Goal: Task Accomplishment & Management: Use online tool/utility

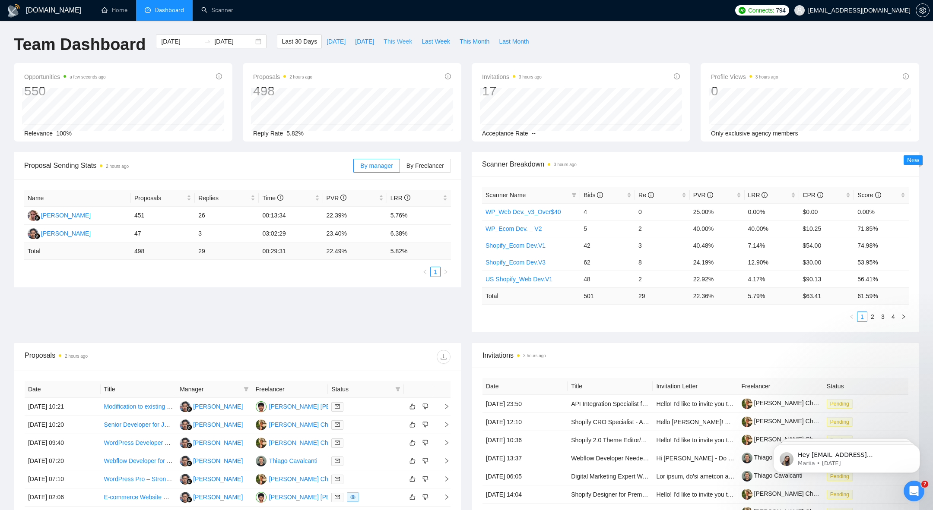
click at [401, 45] on span "This Week" at bounding box center [397, 41] width 28 height 9
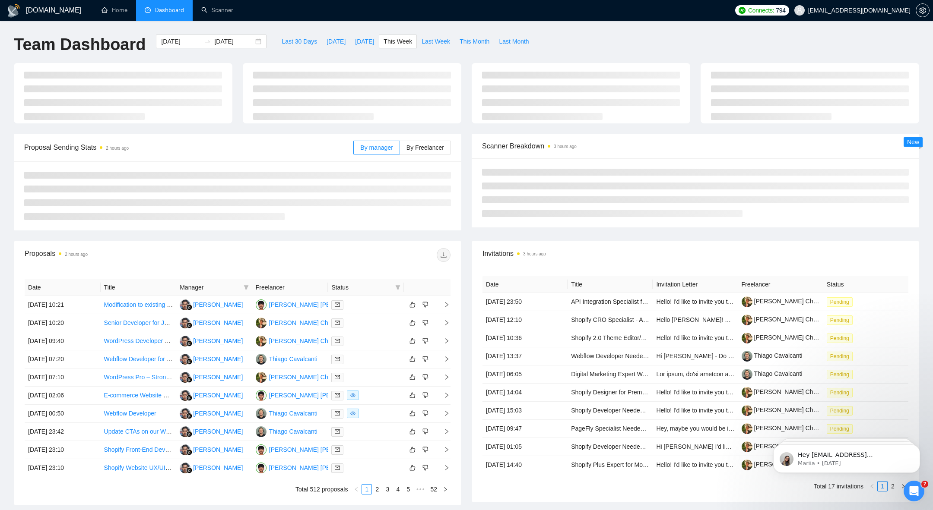
type input "[DATE]"
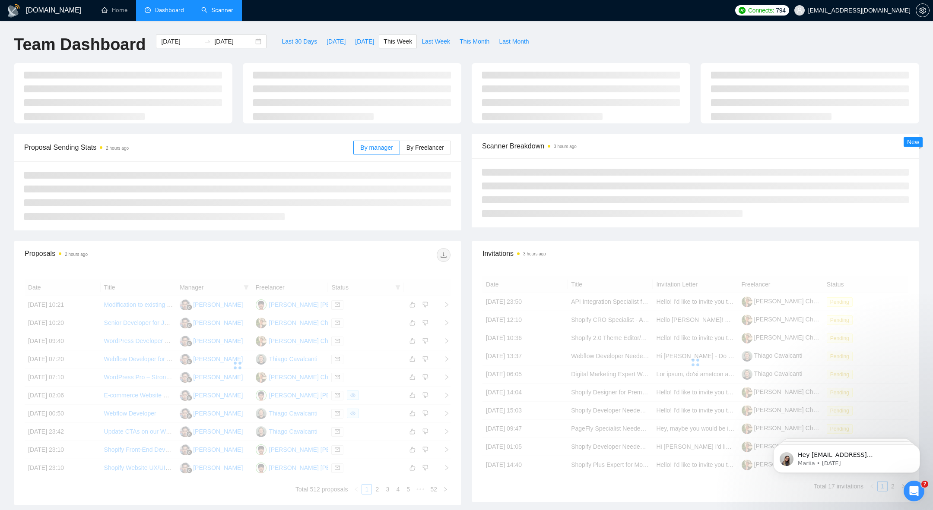
click at [232, 14] on link "Scanner" at bounding box center [217, 9] width 32 height 7
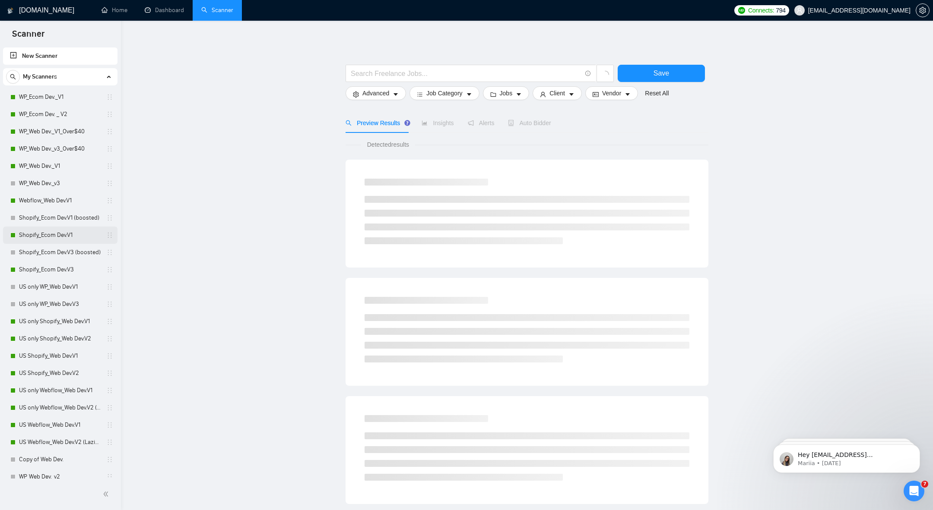
click at [51, 233] on link "Shopify_Ecom Dev.V1" at bounding box center [60, 235] width 82 height 17
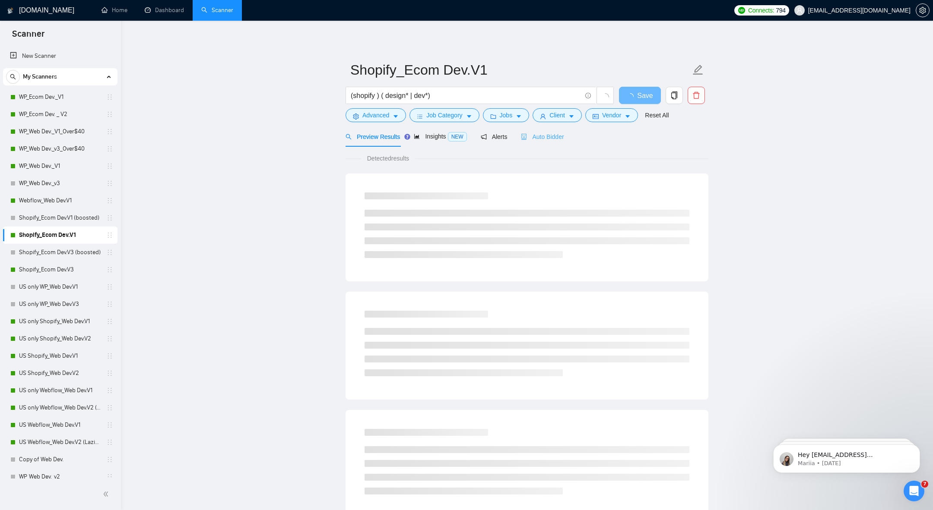
click at [547, 145] on div "Auto Bidder" at bounding box center [542, 137] width 43 height 20
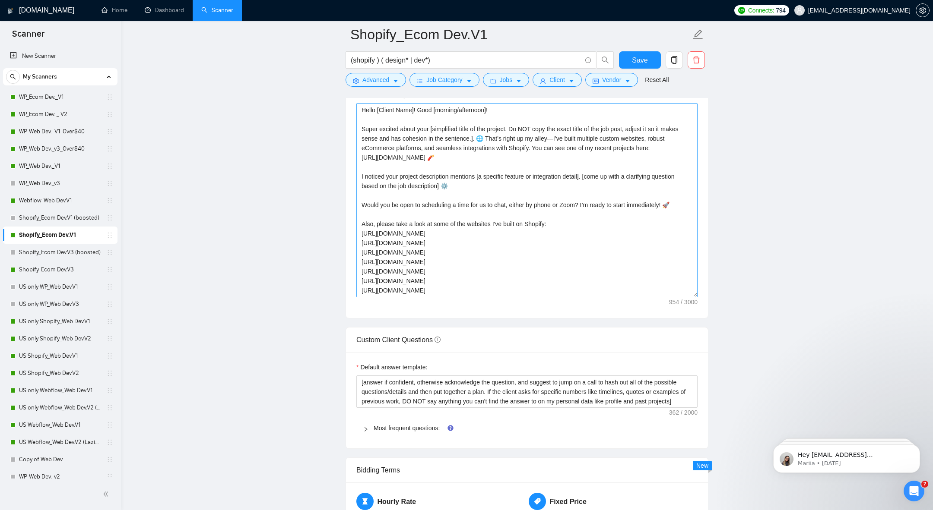
scroll to position [1078, 0]
click at [397, 235] on textarea "Hello [Client Name]! Good [morning/afternoon]! Super excited about your [simpli…" at bounding box center [526, 201] width 341 height 194
click at [177, 181] on main "Shopify_Ecom Dev.V1 (shopify ) ( design* | dev*) Save Advanced Job Category Job…" at bounding box center [527, 239] width 784 height 2564
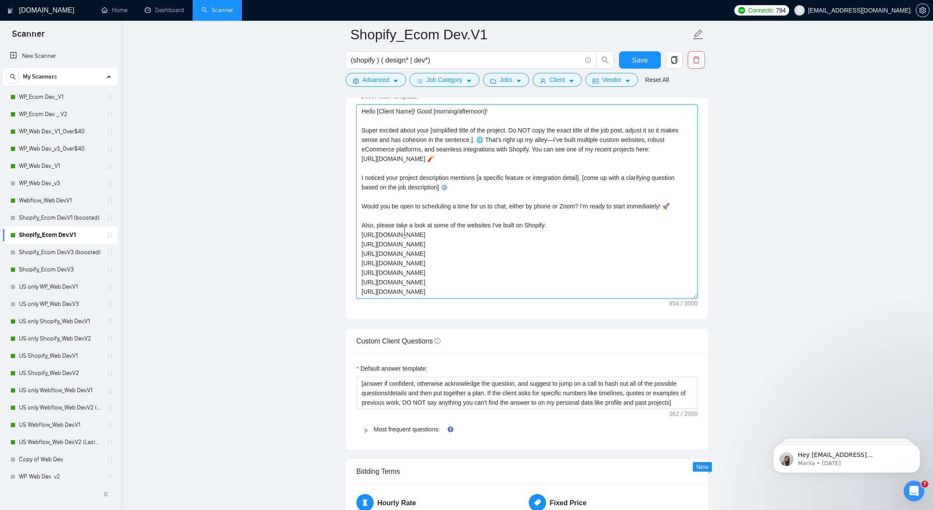
click at [405, 236] on textarea "Hello [Client Name]! Good [morning/afternoon]! Super excited about your [simpli…" at bounding box center [526, 201] width 341 height 194
click at [261, 272] on main "Shopify_Ecom Dev.V1 (shopify ) ( design* | dev*) Save Advanced Job Category Job…" at bounding box center [527, 239] width 784 height 2564
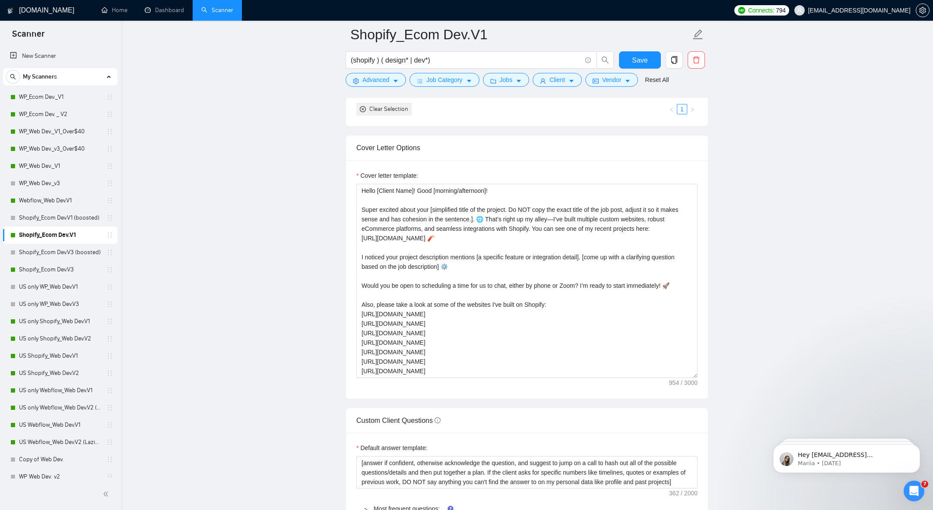
scroll to position [996, 0]
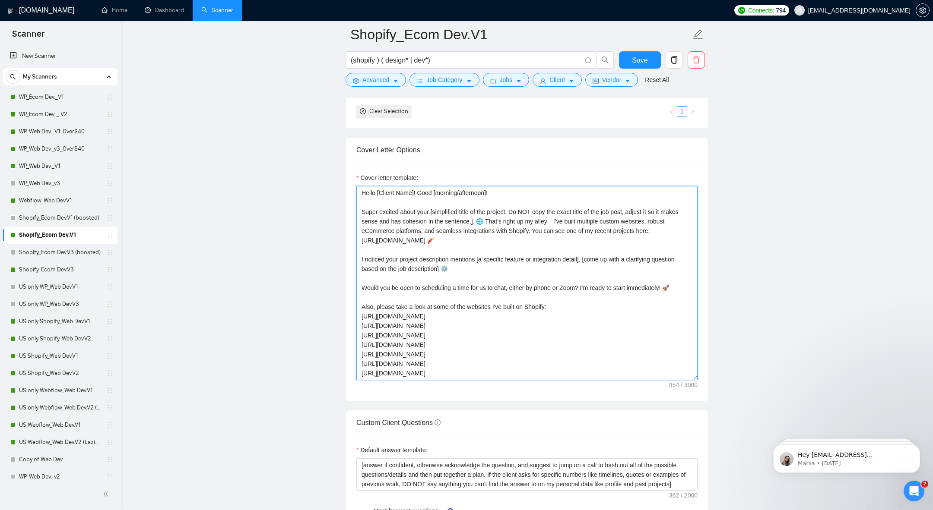
click at [402, 315] on textarea "Hello [Client Name]! Good [morning/afternoon]! Super excited about your [simpli…" at bounding box center [526, 283] width 341 height 194
click at [402, 316] on textarea "Hello [Client Name]! Good [morning/afternoon]! Super excited about your [simpli…" at bounding box center [526, 283] width 341 height 194
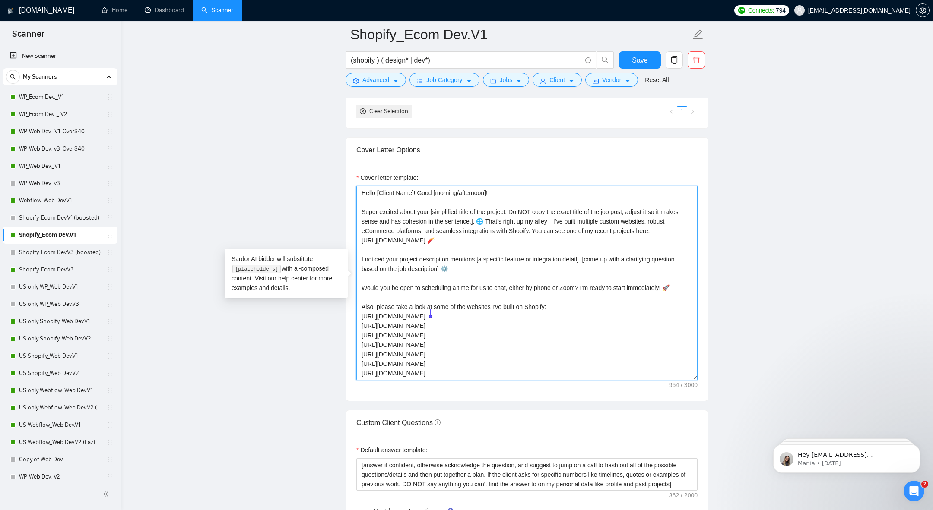
click at [402, 316] on textarea "Hello [Client Name]! Good [morning/afternoon]! Super excited about your [simpli…" at bounding box center [526, 283] width 341 height 194
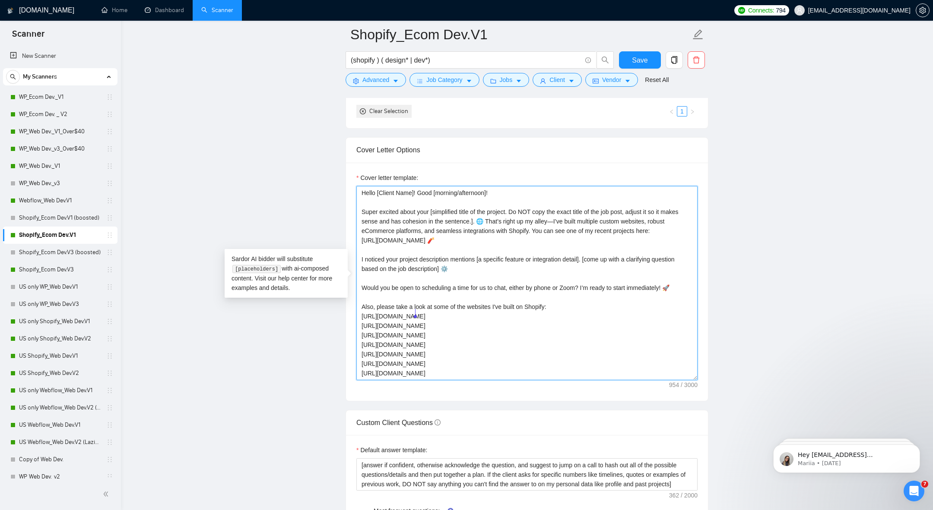
click at [402, 316] on textarea "Hello [Client Name]! Good [morning/afternoon]! Super excited about your [simpli…" at bounding box center [526, 283] width 341 height 194
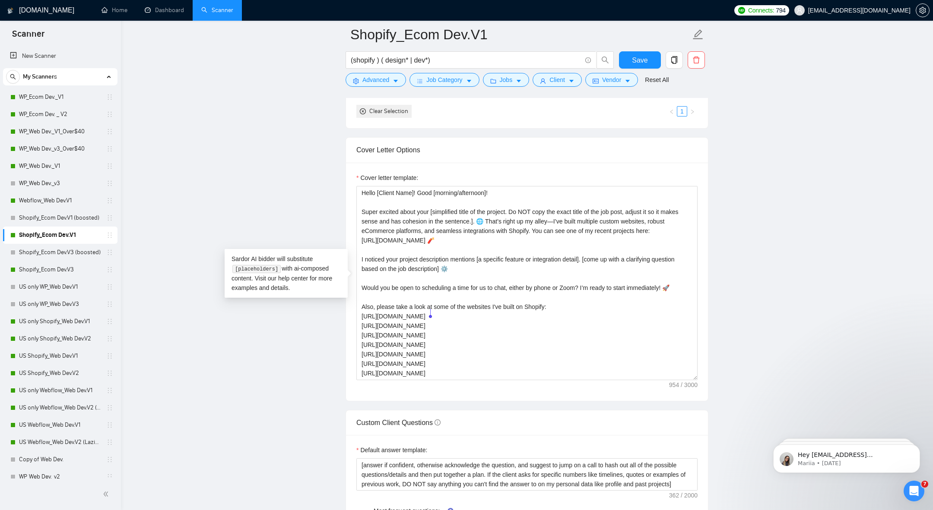
click at [283, 168] on main "Shopify_Ecom Dev.V1 (shopify ) ( design* | dev*) Save Advanced Job Category Job…" at bounding box center [527, 320] width 784 height 2564
